Goal: Information Seeking & Learning: Learn about a topic

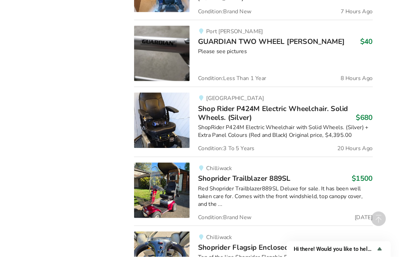
scroll to position [1190, 0]
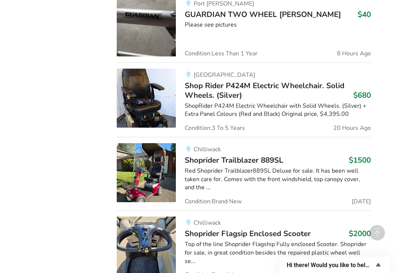
click at [187, 272] on span "Condition: Brand New" at bounding box center [213, 275] width 57 height 6
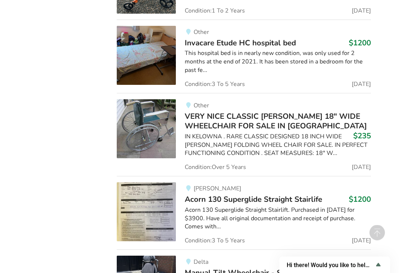
scroll to position [2627, 0]
click at [161, 182] on img at bounding box center [146, 211] width 59 height 59
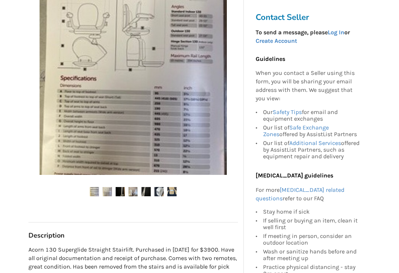
scroll to position [162, 0]
click at [112, 190] on img at bounding box center [107, 191] width 9 height 9
click at [125, 188] on img at bounding box center [120, 191] width 9 height 9
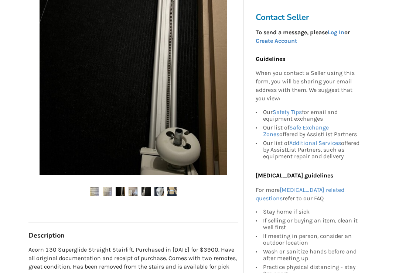
click at [137, 189] on img at bounding box center [133, 191] width 9 height 9
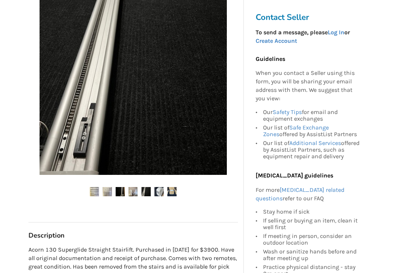
click at [163, 187] on img at bounding box center [158, 191] width 9 height 9
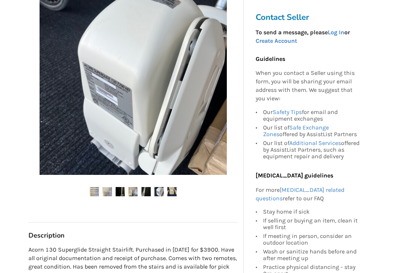
click at [176, 189] on img at bounding box center [171, 191] width 9 height 9
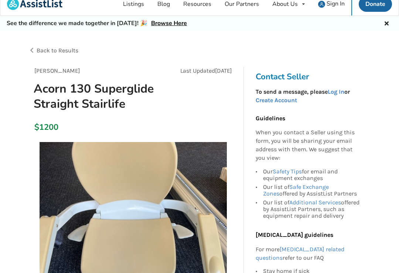
scroll to position [0, 0]
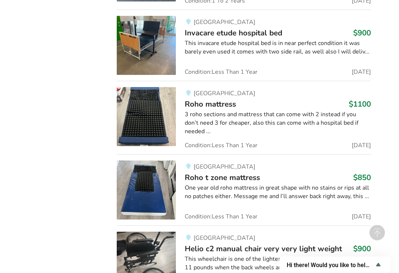
scroll to position [3242, 0]
click at [157, 165] on img at bounding box center [146, 190] width 59 height 59
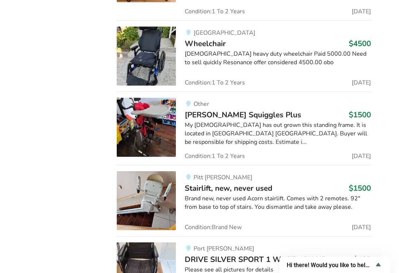
scroll to position [10253, 0]
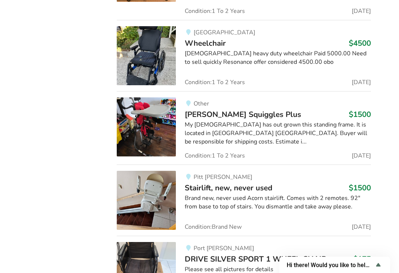
click at [154, 171] on img at bounding box center [146, 200] width 59 height 59
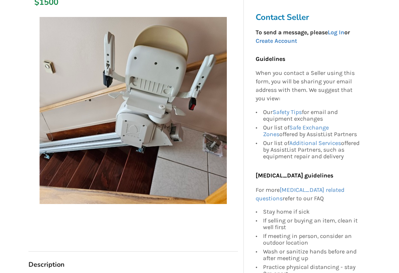
scroll to position [133, 0]
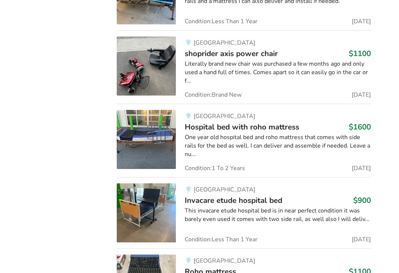
scroll to position [3024, 0]
